Goal: Entertainment & Leisure: Browse casually

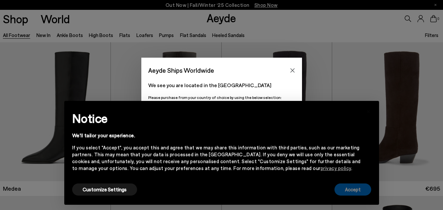
click at [355, 186] on button "Accept" at bounding box center [352, 189] width 37 height 12
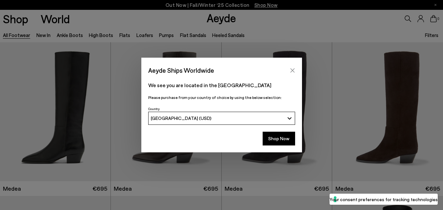
click at [291, 72] on icon "Close" at bounding box center [292, 70] width 4 height 4
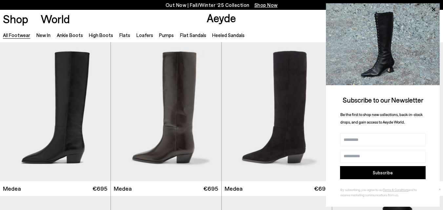
click at [274, 19] on div "Shop World Aeyde 0" at bounding box center [221, 19] width 443 height 18
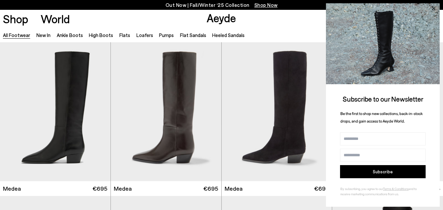
click at [433, 5] on icon at bounding box center [433, 8] width 9 height 9
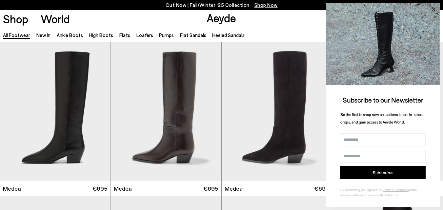
click at [433, 7] on icon at bounding box center [433, 9] width 9 height 9
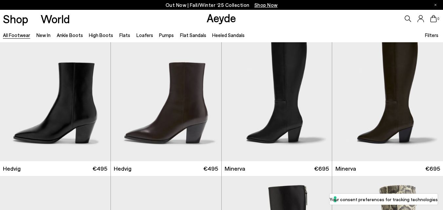
scroll to position [483, 0]
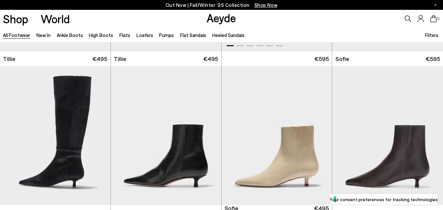
scroll to position [1992, 0]
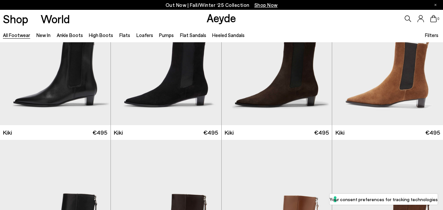
scroll to position [2433, 0]
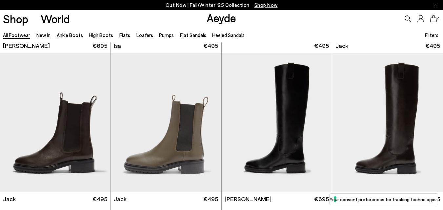
scroll to position [3999, 0]
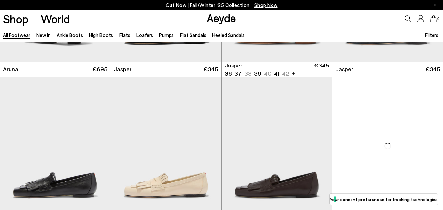
scroll to position [4807, 0]
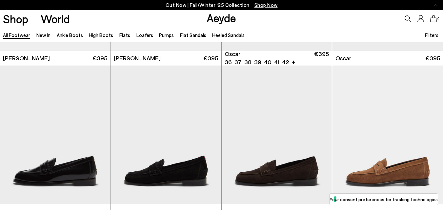
scroll to position [5784, 0]
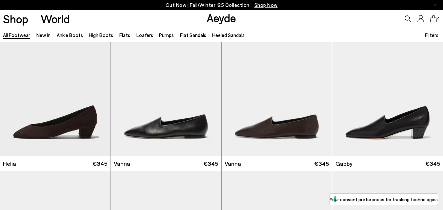
scroll to position [6472, 0]
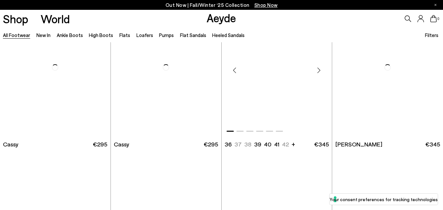
scroll to position [7513, 0]
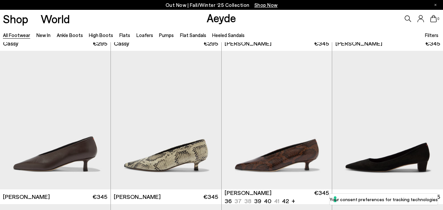
scroll to position [7859, 0]
